Goal: Task Accomplishment & Management: Manage account settings

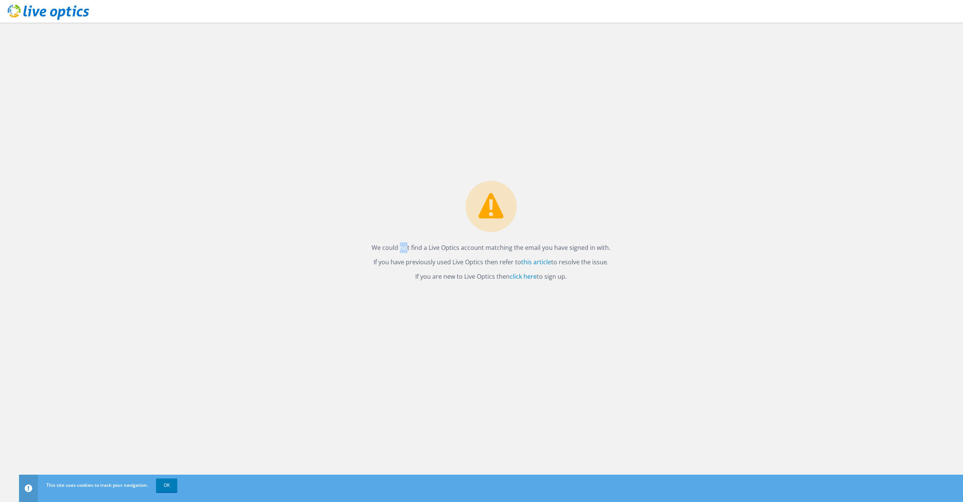
drag, startPoint x: 381, startPoint y: 247, endPoint x: 638, endPoint y: 243, distance: 257.7
click at [638, 243] on div "We could not find a Live Optics account matching the email you have signed in w…" at bounding box center [491, 262] width 944 height 479
click at [167, 486] on link "OK" at bounding box center [166, 485] width 21 height 14
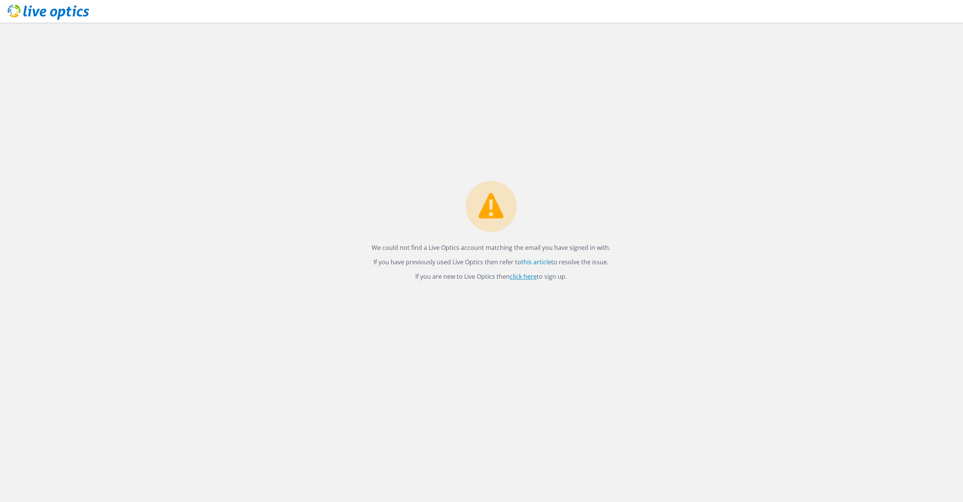
click at [522, 276] on link "click here" at bounding box center [523, 276] width 27 height 8
